Goal: Transaction & Acquisition: Purchase product/service

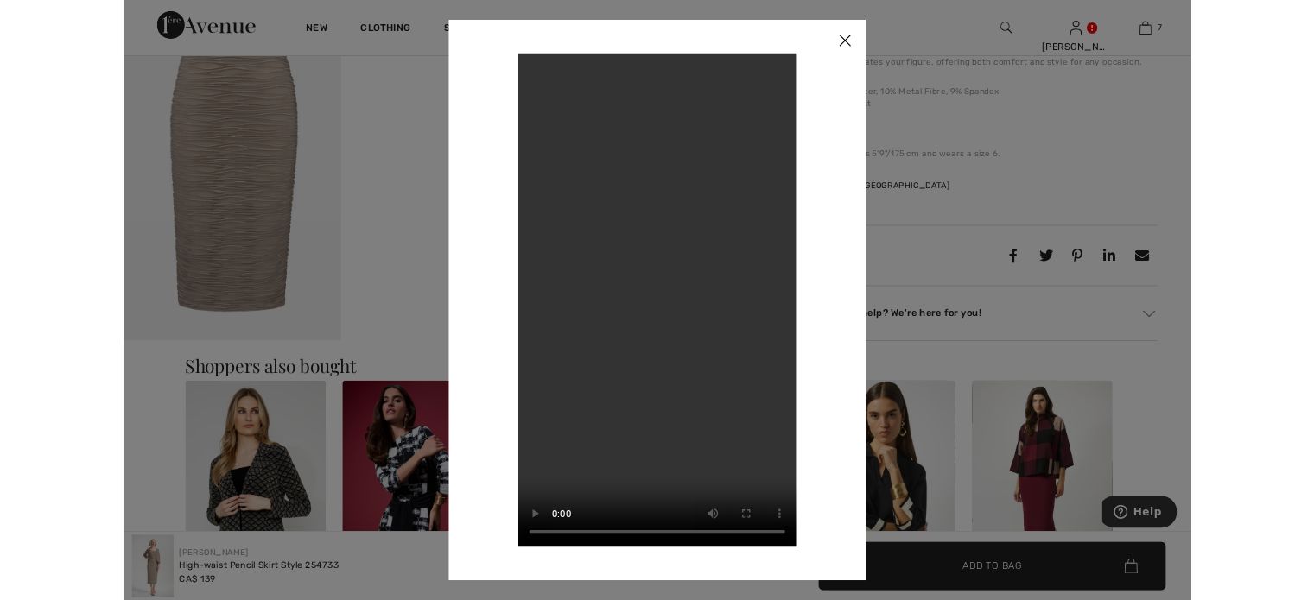
scroll to position [767, 0]
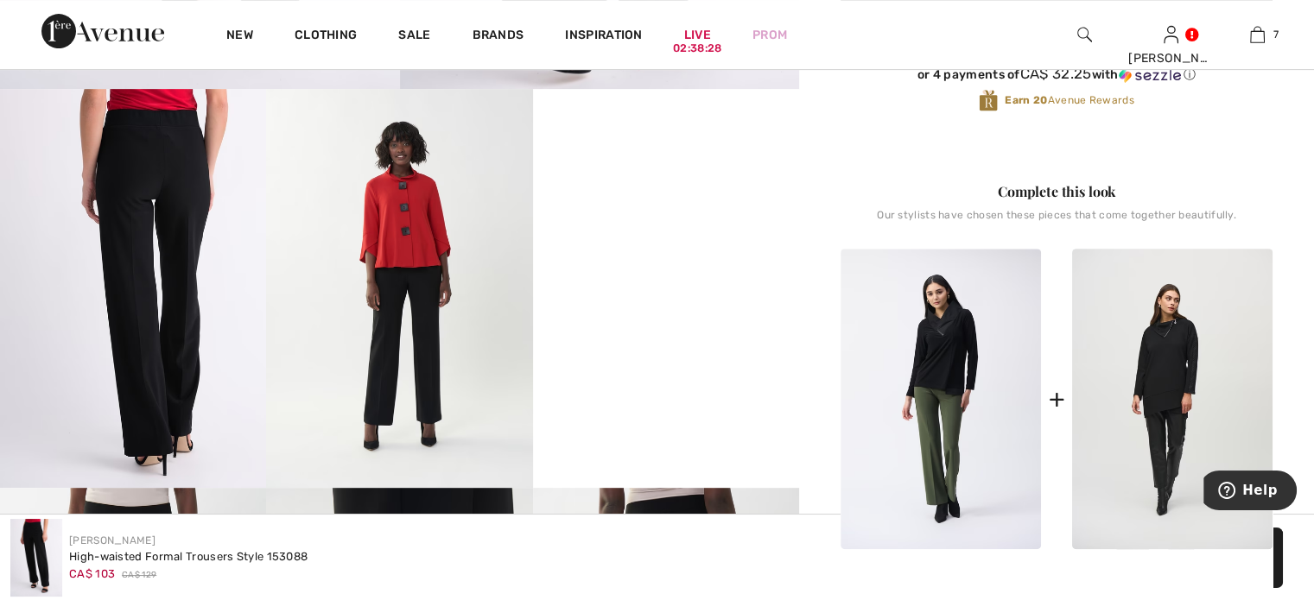
scroll to position [670, 0]
